Goal: Browse casually

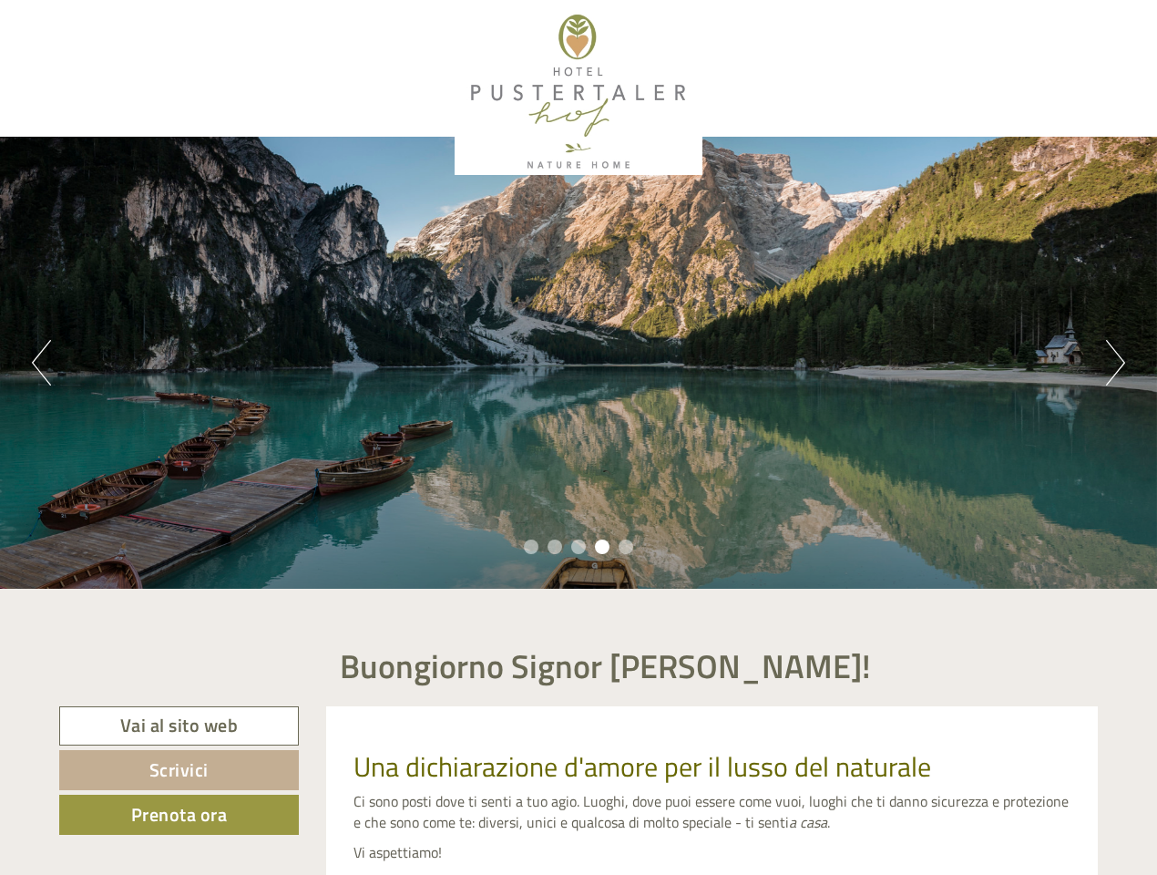
click at [579, 437] on div "Previous Next 1 2 3 4 5" at bounding box center [578, 363] width 1157 height 452
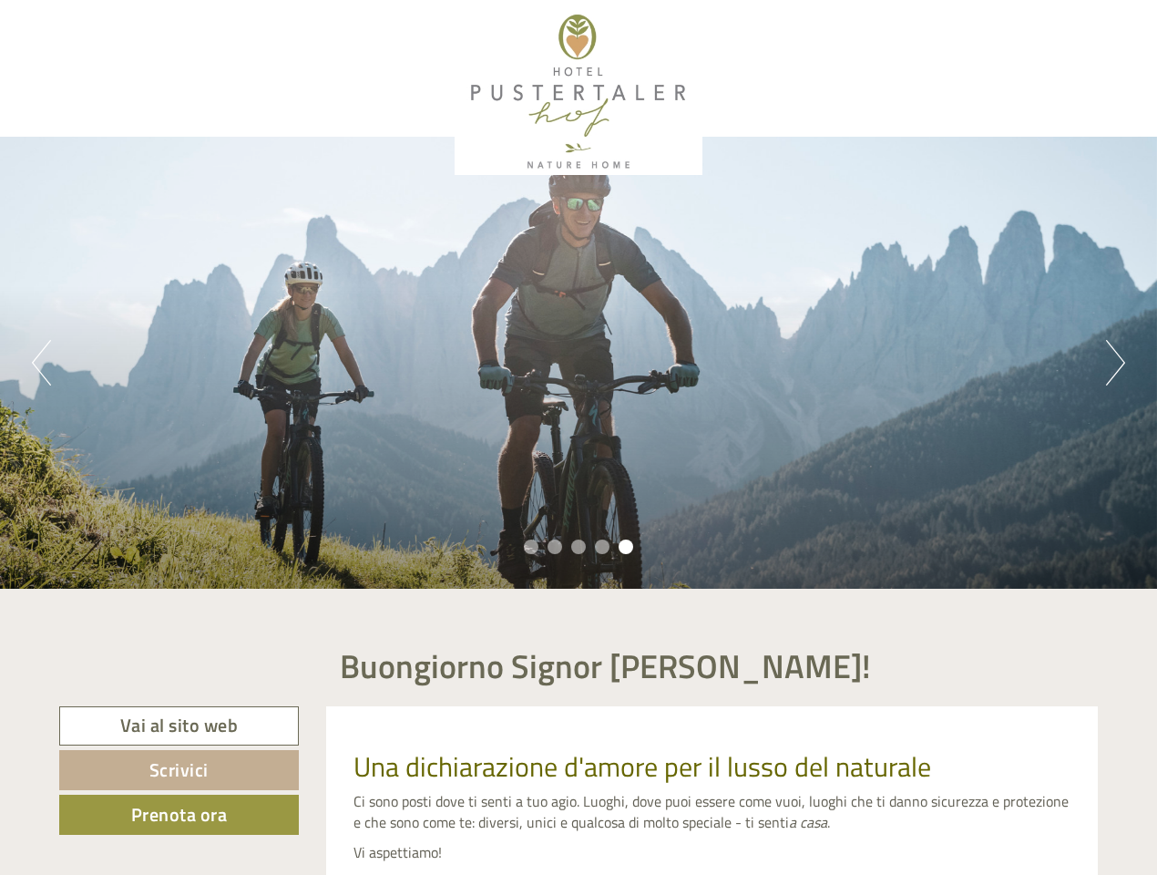
click at [41, 363] on button "Previous" at bounding box center [41, 363] width 19 height 46
click at [579, 363] on div "Previous Next 1 2 3 4 5" at bounding box center [578, 363] width 1157 height 452
click at [1115, 363] on button "Next" at bounding box center [1115, 363] width 19 height 46
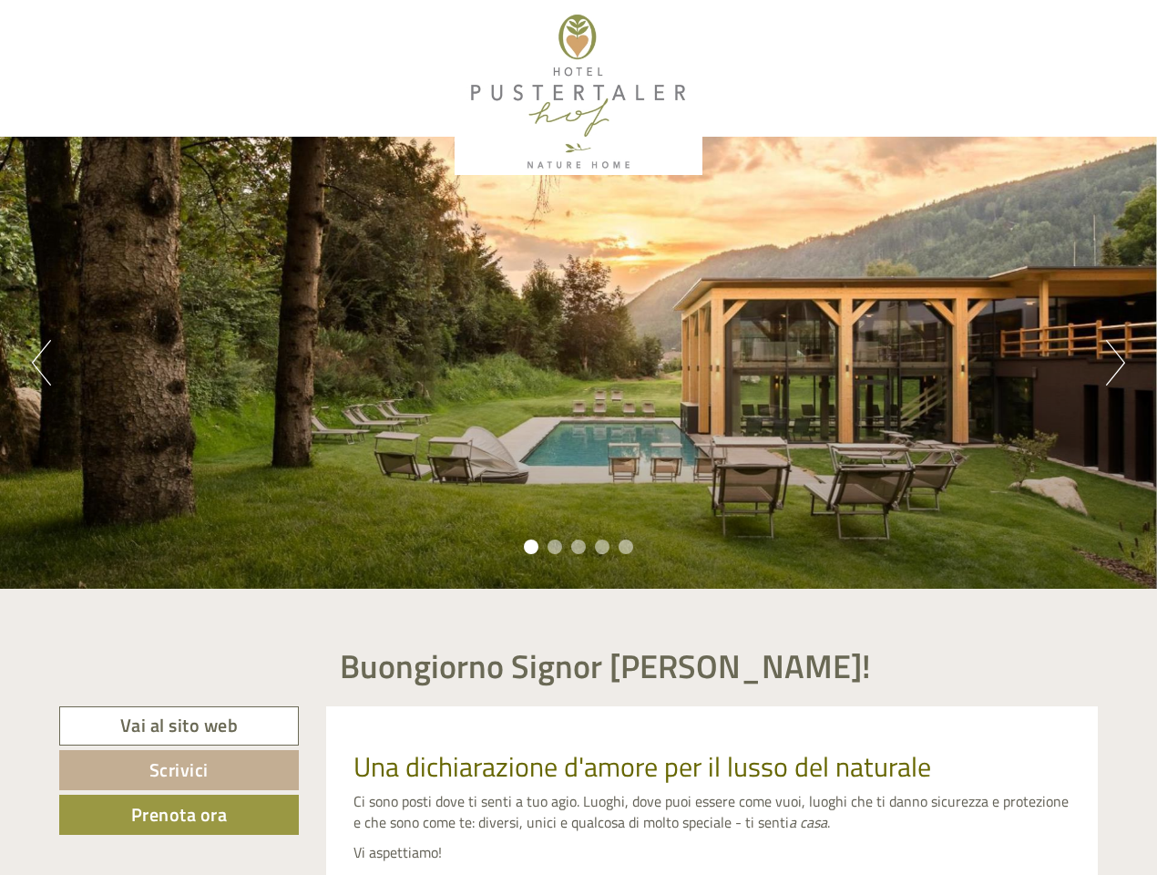
click at [531, 547] on li "1" at bounding box center [531, 546] width 15 height 15
click at [555, 547] on li "2" at bounding box center [555, 546] width 15 height 15
click at [579, 547] on li "3" at bounding box center [578, 546] width 15 height 15
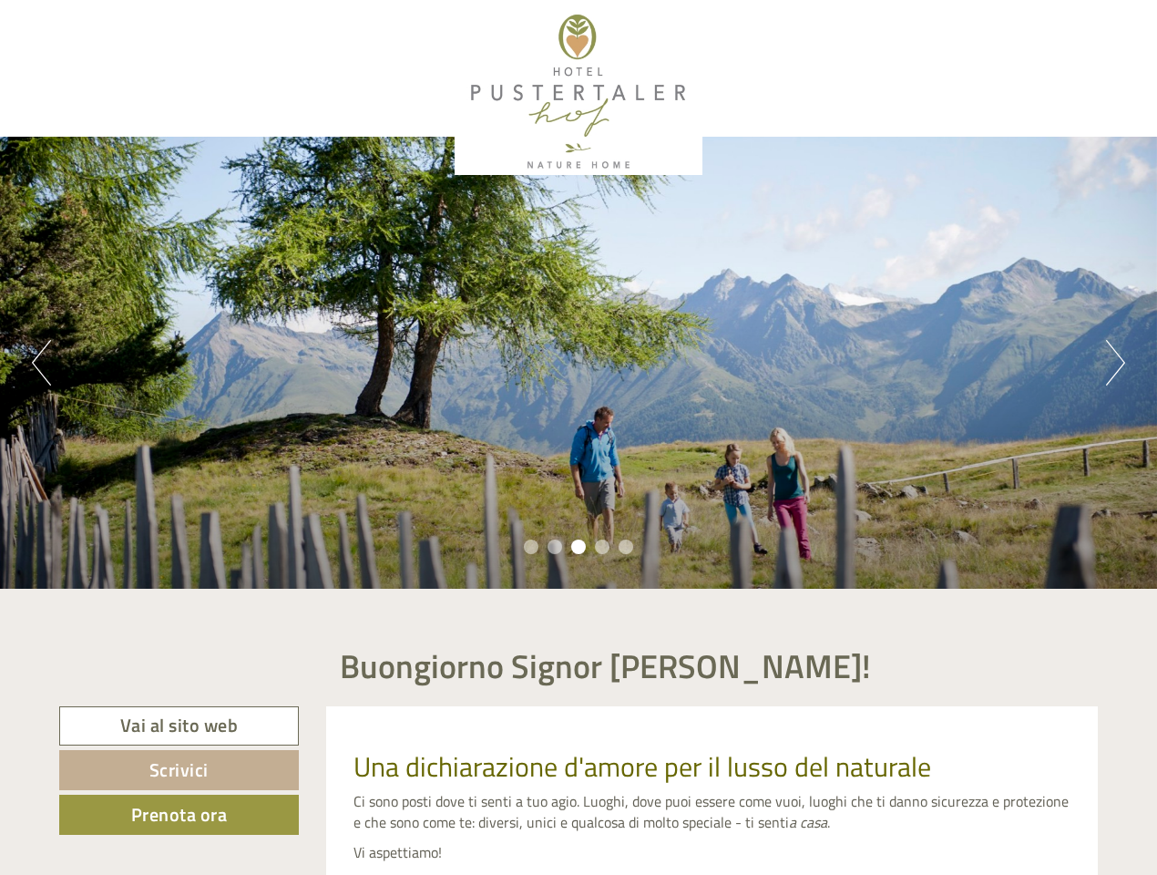
click at [602, 547] on li "4" at bounding box center [602, 546] width 15 height 15
click at [626, 547] on li "5" at bounding box center [626, 546] width 15 height 15
